Goal: Navigation & Orientation: Find specific page/section

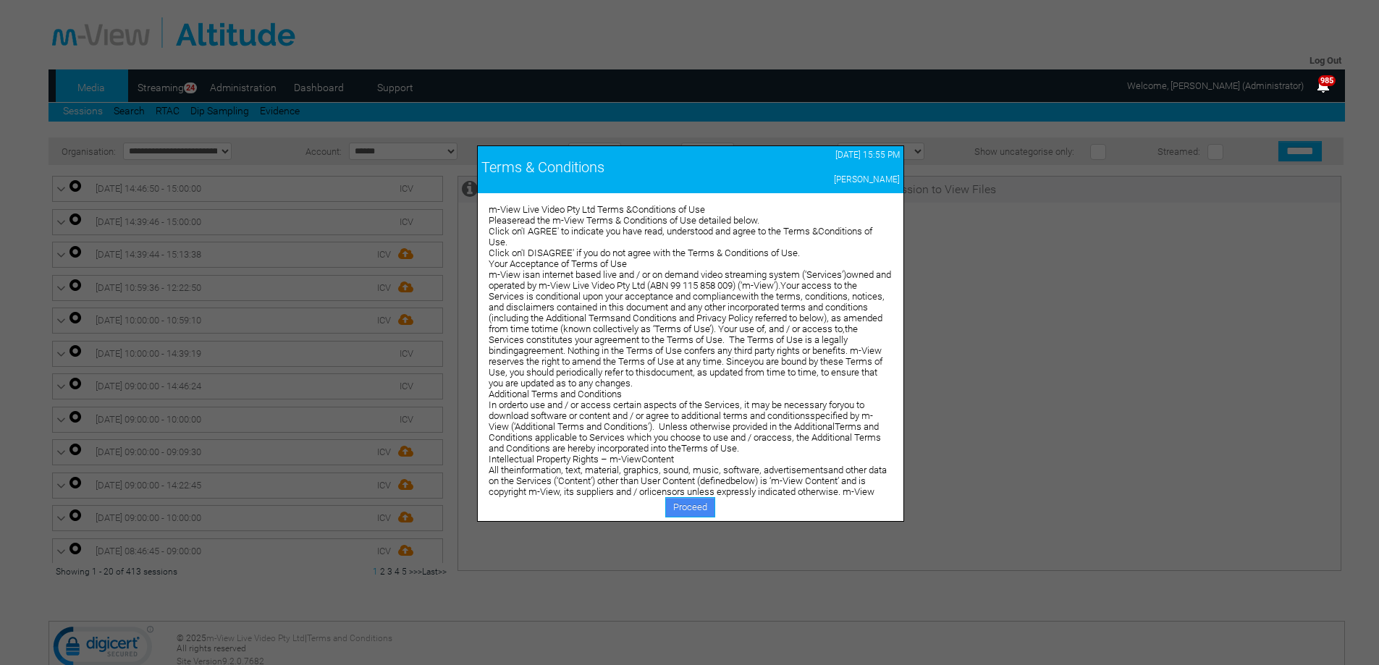
click at [670, 509] on link "Proceed" at bounding box center [690, 507] width 50 height 20
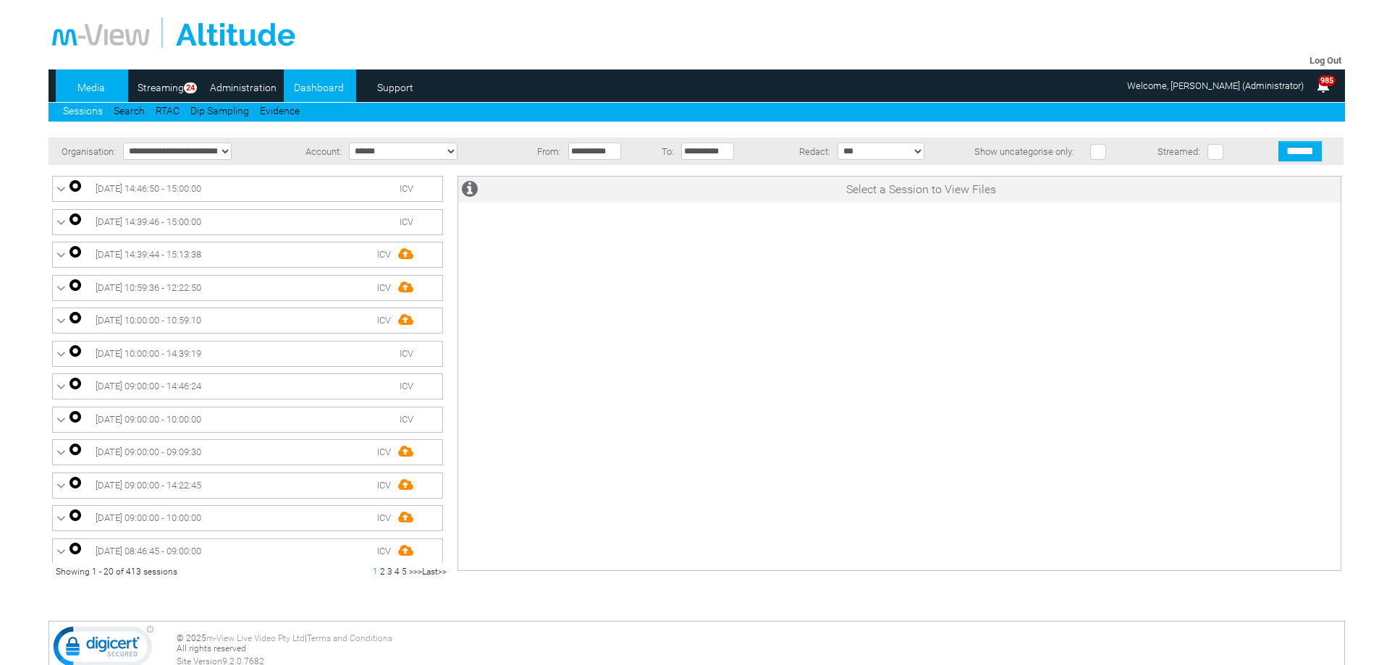
click at [320, 88] on link "Dashboard" at bounding box center [319, 88] width 70 height 22
